Goal: Information Seeking & Learning: Find contact information

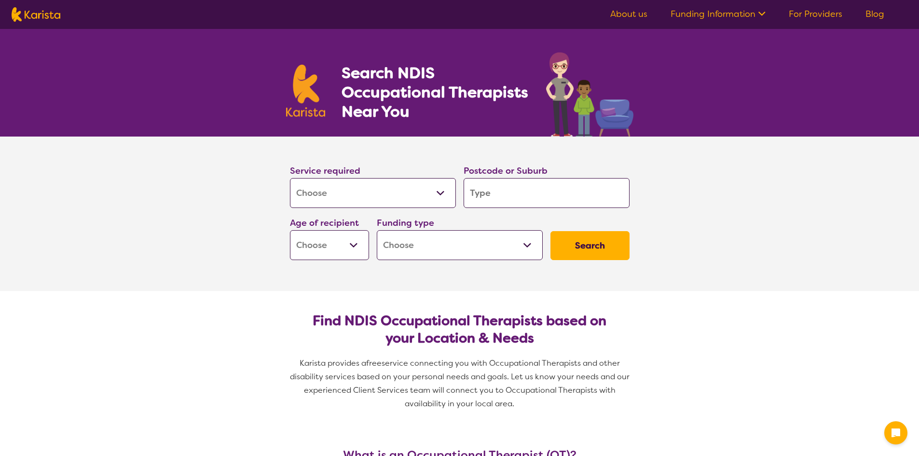
select select "[MEDICAL_DATA]"
click at [526, 199] on input "search" at bounding box center [547, 193] width 166 height 30
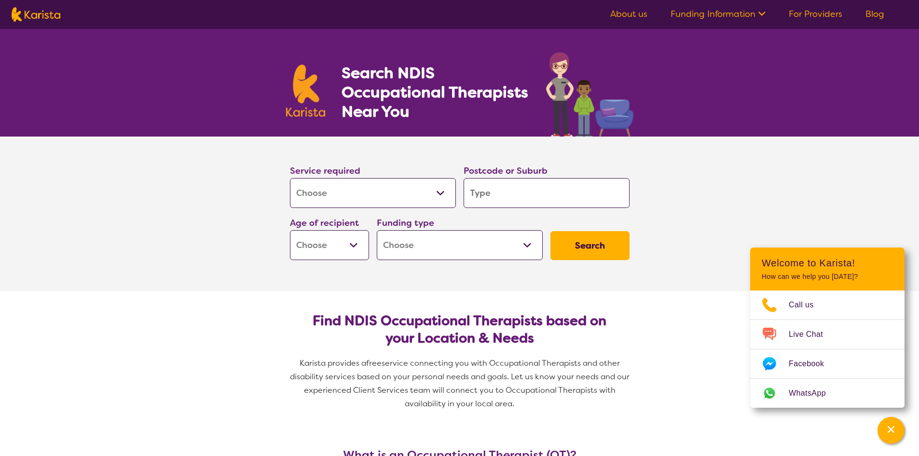
type input "3"
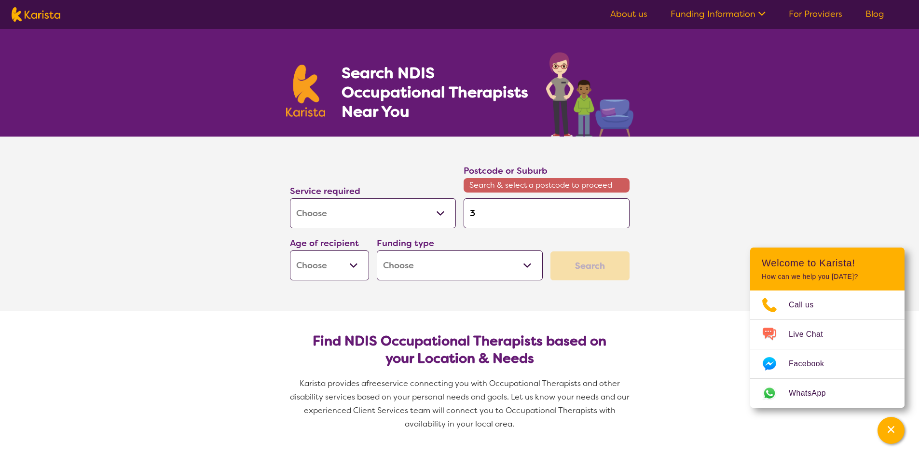
type input "30"
type input "302"
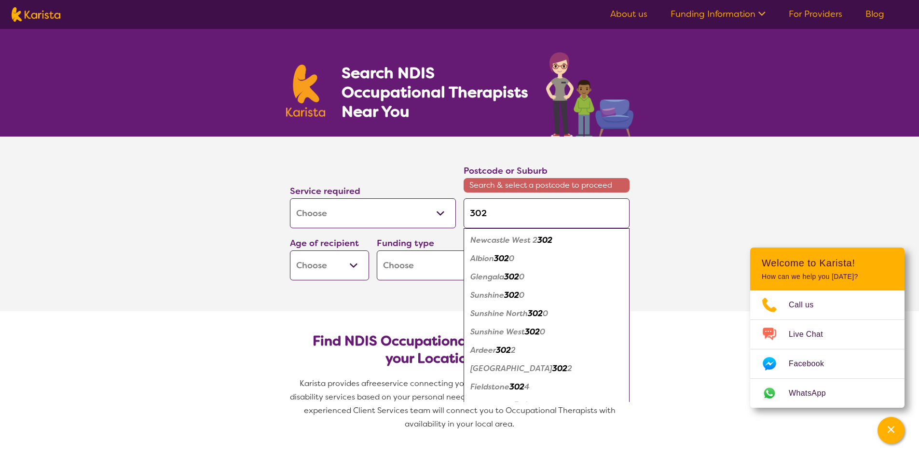
type input "3029"
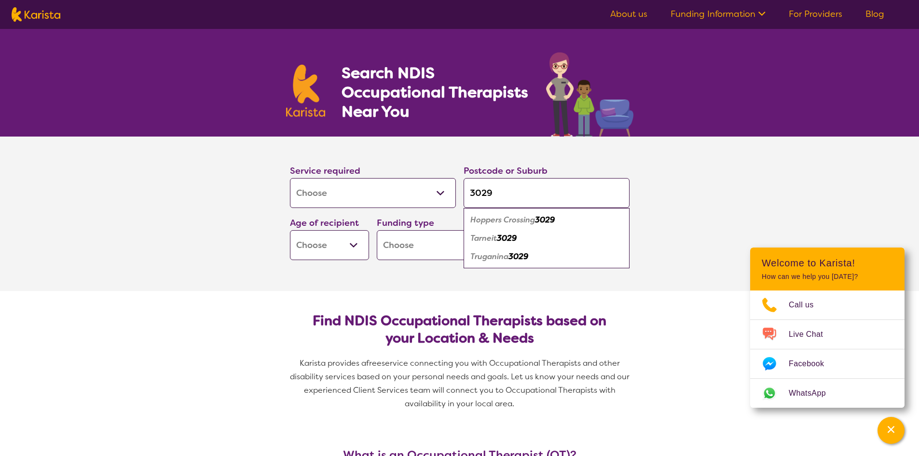
type input "3029"
click at [541, 220] on em "3029" at bounding box center [545, 220] width 20 height 10
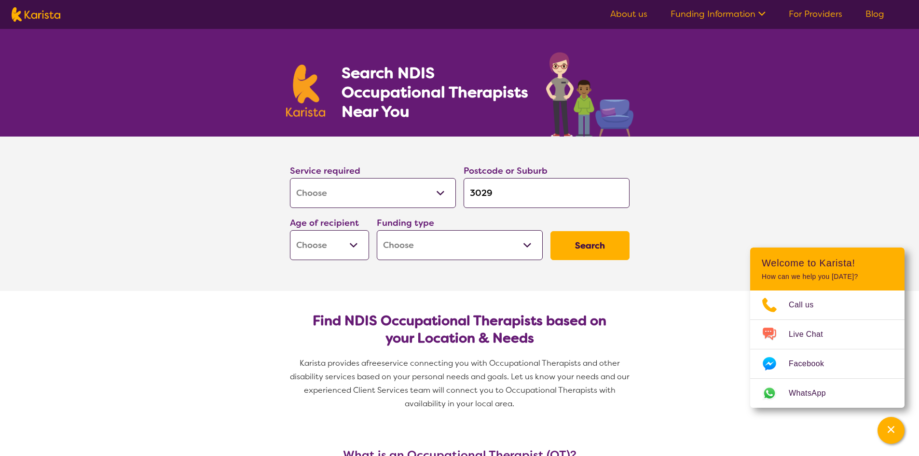
click at [307, 236] on select "Early Childhood - 0 to 9 Child - 10 to 11 Adolescent - 12 to 17 Adult - 18 to 6…" at bounding box center [329, 245] width 79 height 30
select select "EC"
click at [290, 230] on select "Early Childhood - 0 to 9 Child - 10 to 11 Adolescent - 12 to 17 Adult - 18 to 6…" at bounding box center [329, 245] width 79 height 30
select select "EC"
click at [513, 248] on select "Home Care Package (HCP) National Disability Insurance Scheme (NDIS) I don't know" at bounding box center [460, 245] width 166 height 30
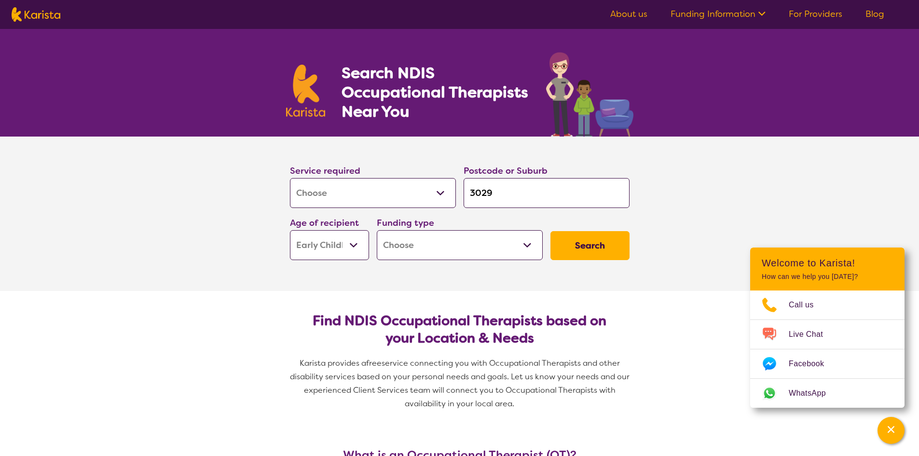
select select "NDIS"
click at [377, 230] on select "Home Care Package (HCP) National Disability Insurance Scheme (NDIS) I don't know" at bounding box center [460, 245] width 166 height 30
select select "NDIS"
click at [605, 238] on button "Search" at bounding box center [590, 245] width 79 height 29
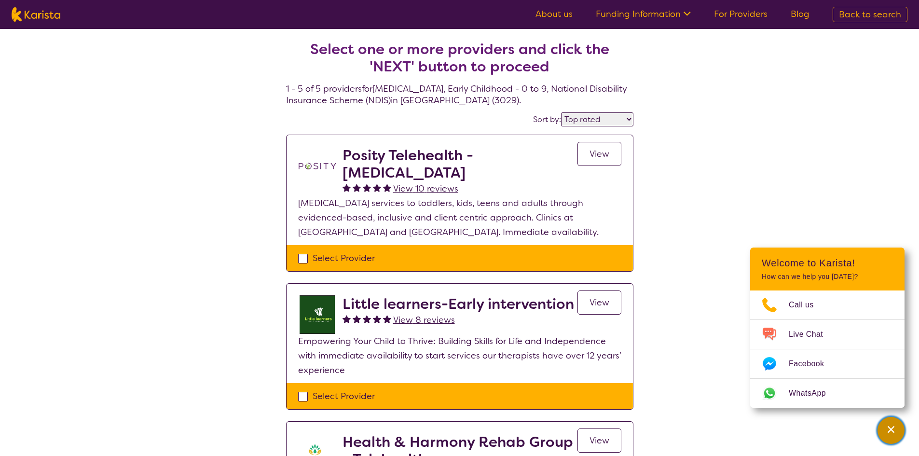
drag, startPoint x: 898, startPoint y: 430, endPoint x: 893, endPoint y: 425, distance: 7.9
click at [897, 430] on div "Channel Menu" at bounding box center [891, 430] width 19 height 21
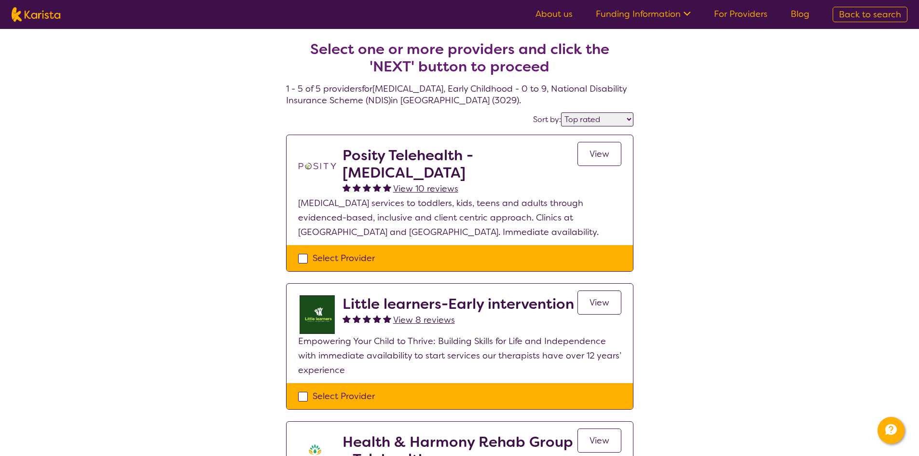
click at [623, 114] on select "Highly reviewed Top rated" at bounding box center [597, 119] width 72 height 14
select select "highly_reviewed"
click at [562, 112] on select "Highly reviewed Top rated" at bounding box center [597, 119] width 72 height 14
